Goal: Task Accomplishment & Management: Complete application form

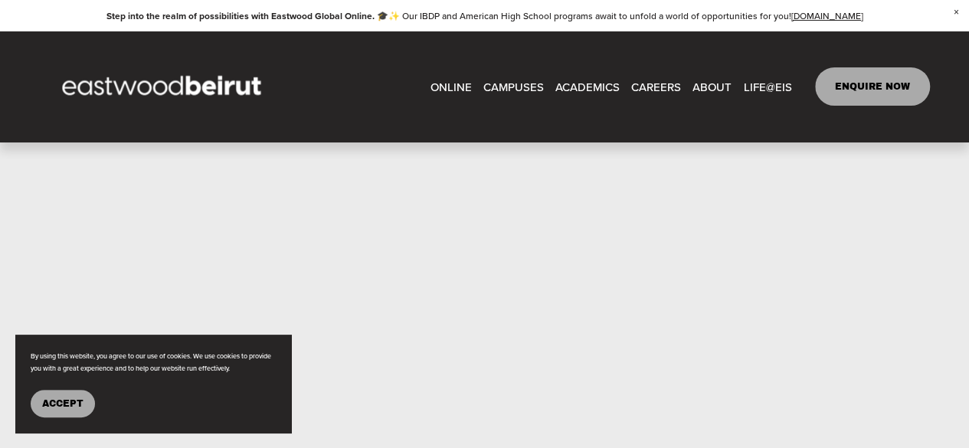
scroll to position [709, 0]
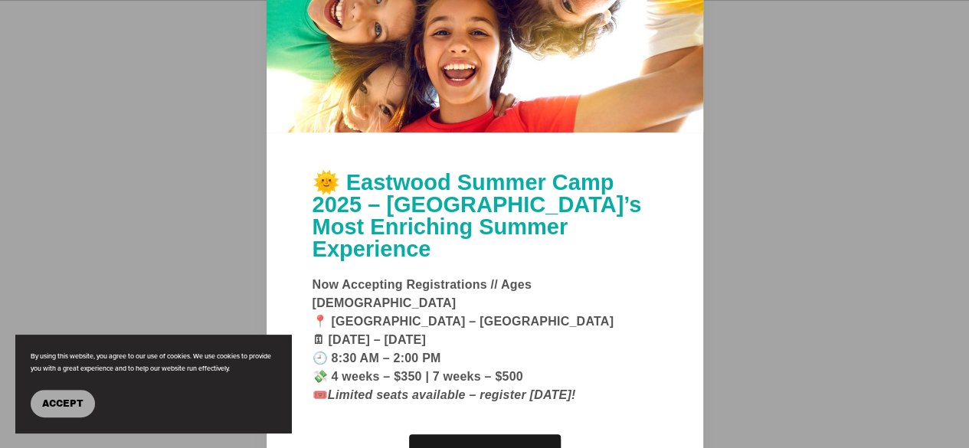
click at [76, 395] on button "Accept" at bounding box center [63, 404] width 64 height 28
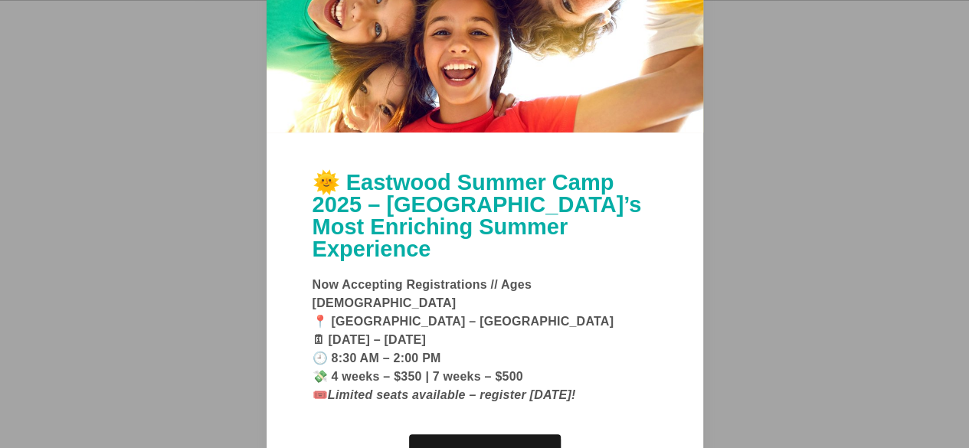
scroll to position [795, 0]
click at [467, 442] on link "Learn More" at bounding box center [485, 456] width 152 height 44
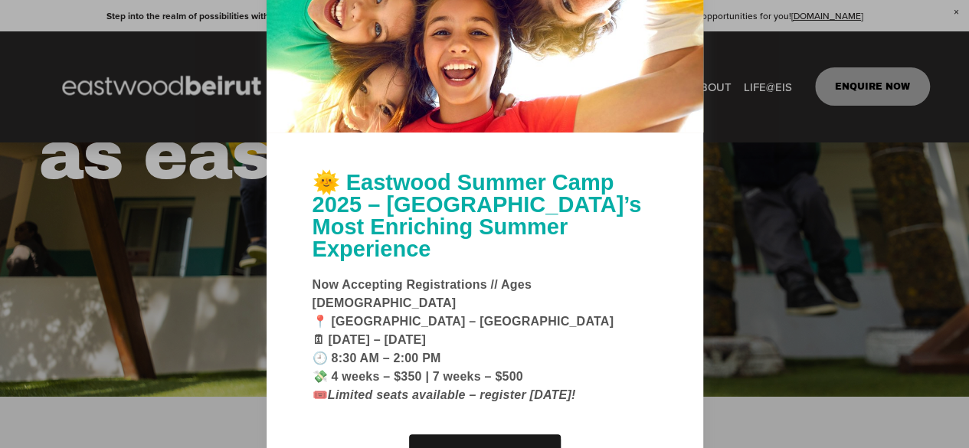
scroll to position [0, 0]
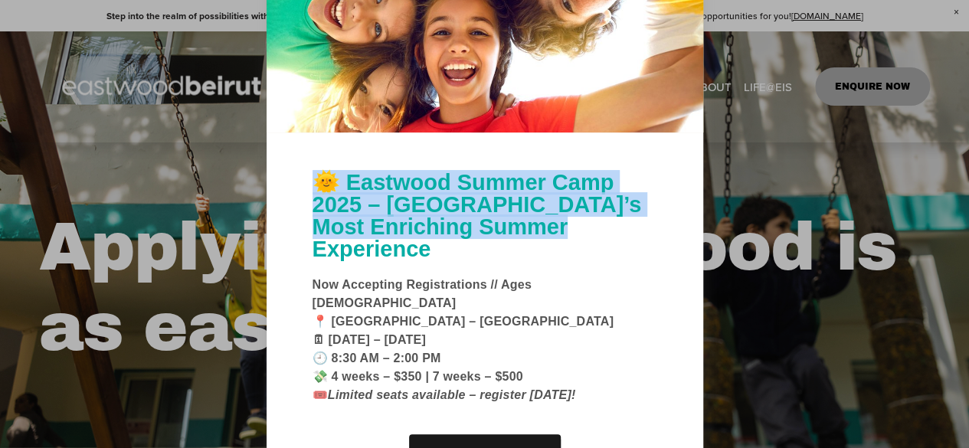
drag, startPoint x: 638, startPoint y: 252, endPoint x: 617, endPoint y: 93, distance: 159.9
click at [617, 93] on div "🌞 Eastwood Summer Camp 2025 – Beirut’s Most Enriching Summer Experience Now Acc…" at bounding box center [484, 224] width 437 height 620
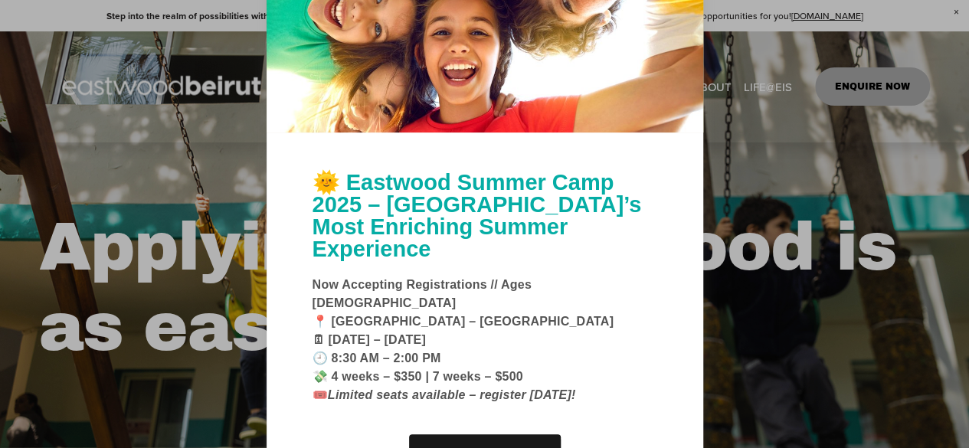
drag, startPoint x: 735, startPoint y: 53, endPoint x: 716, endPoint y: 42, distance: 21.9
click at [716, 42] on div at bounding box center [484, 224] width 969 height 448
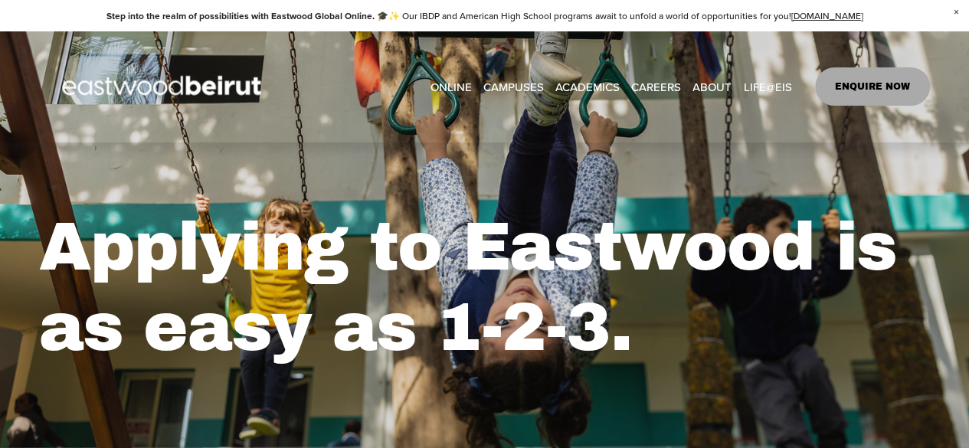
click at [283, 270] on h1 "Applying to Eastwood is as easy as 1-2-3." at bounding box center [484, 288] width 891 height 162
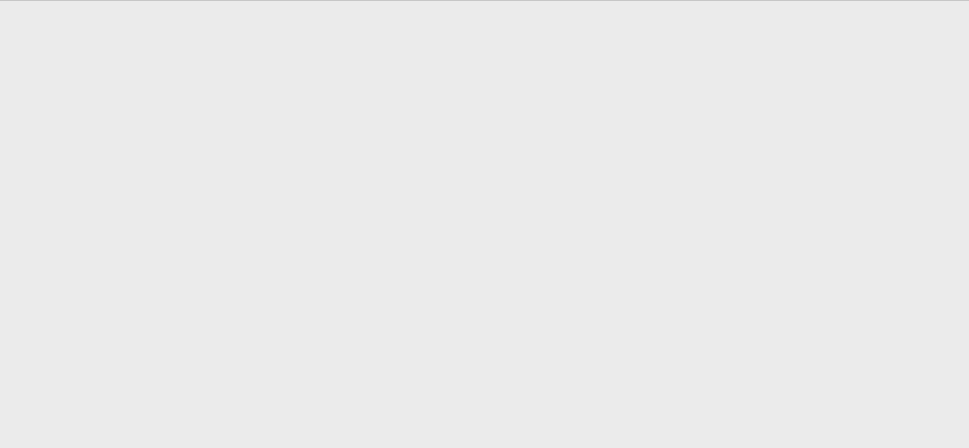
scroll to position [721, 0]
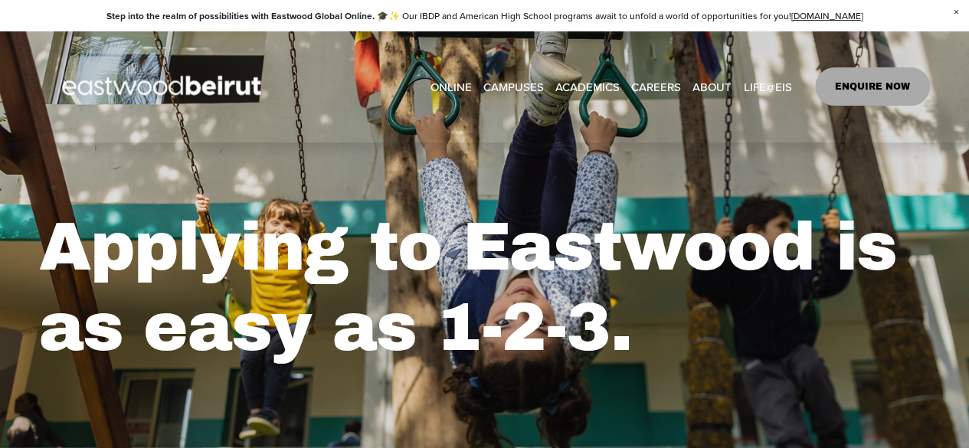
click at [954, 14] on span "Close Announcement" at bounding box center [956, 12] width 26 height 25
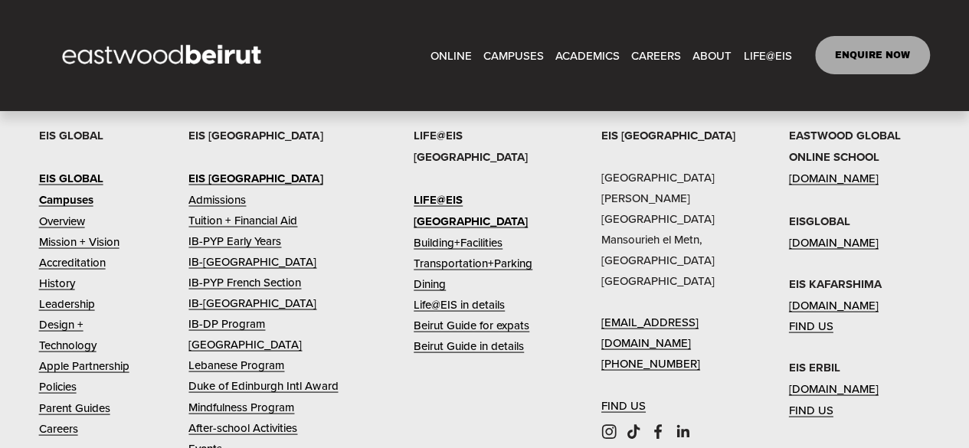
scroll to position [4203, 0]
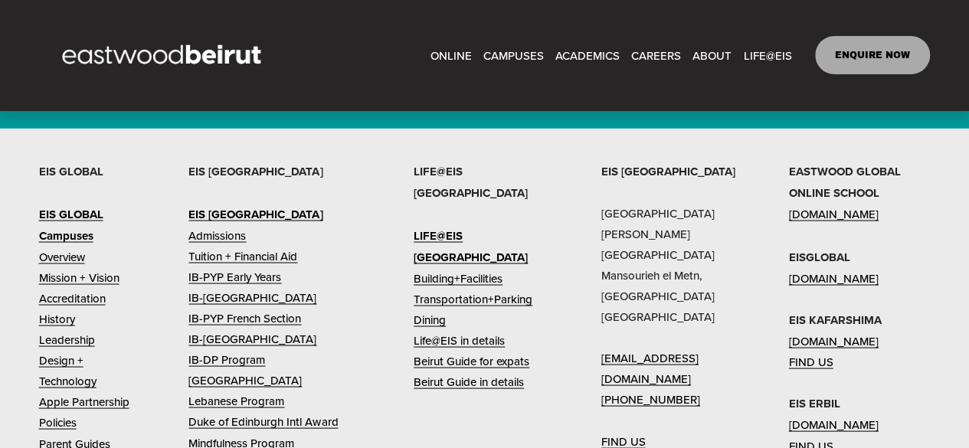
click at [209, 224] on link "Admissions" at bounding box center [216, 234] width 57 height 21
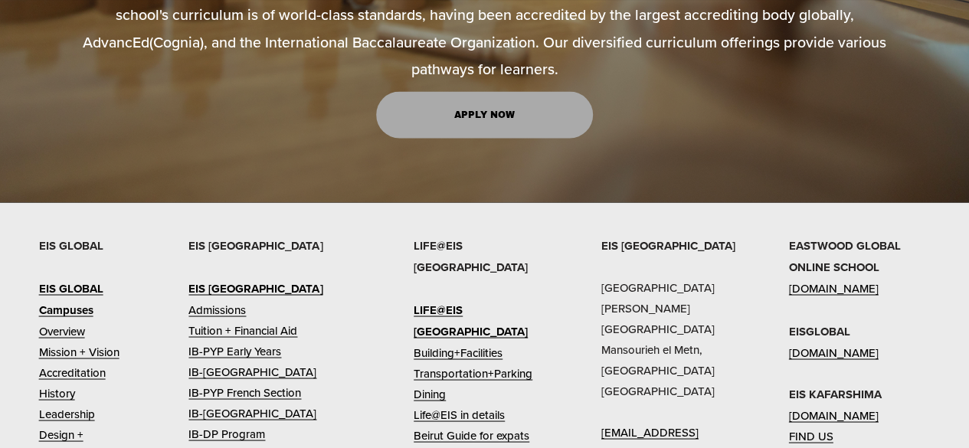
scroll to position [1329, 0]
